Goal: Register for event/course

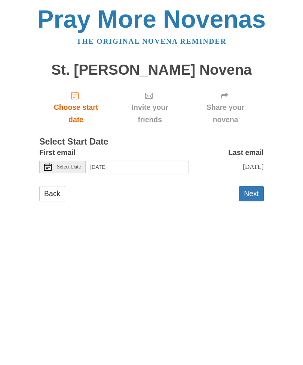
click at [253, 191] on button "Next" at bounding box center [251, 193] width 25 height 15
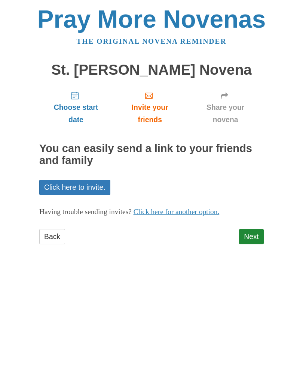
click at [78, 113] on span "Choose start date" at bounding box center [76, 113] width 58 height 25
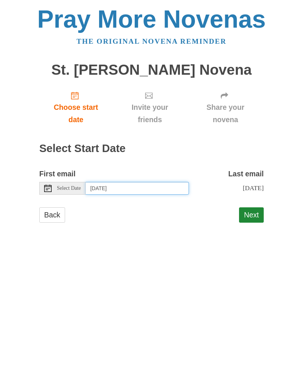
click at [138, 185] on input "[DATE]" at bounding box center [137, 188] width 103 height 13
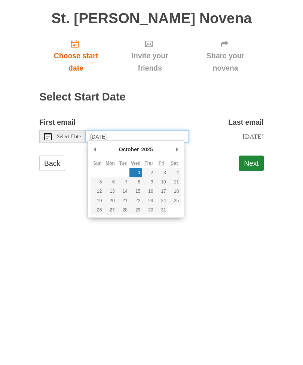
click at [164, 182] on input "Wednesday, October 1st" at bounding box center [137, 188] width 103 height 13
click at [255, 208] on button "Next" at bounding box center [251, 215] width 25 height 15
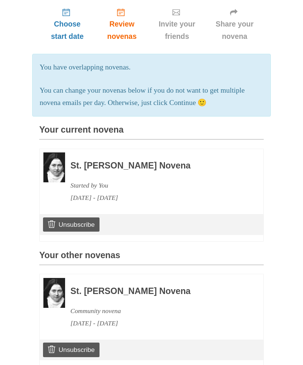
scroll to position [101, 0]
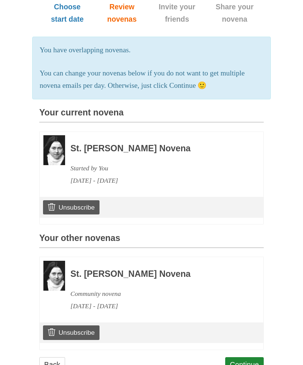
click at [252, 359] on link "Continue" at bounding box center [244, 365] width 39 height 15
